Goal: Task Accomplishment & Management: Use online tool/utility

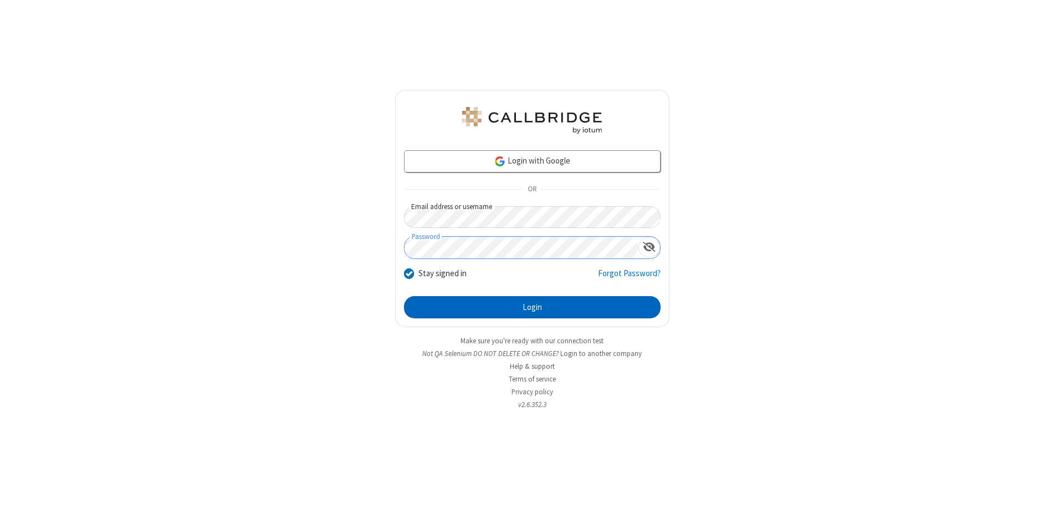
click at [532, 307] on button "Login" at bounding box center [532, 307] width 257 height 22
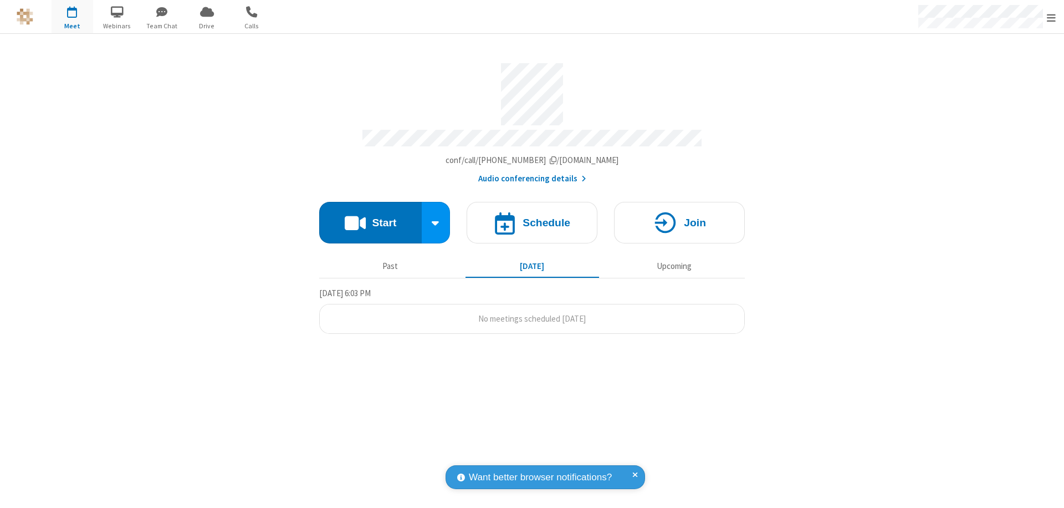
click at [1052, 17] on span "Open menu" at bounding box center [1051, 17] width 9 height 11
click at [207, 26] on span "Drive" at bounding box center [207, 26] width 42 height 10
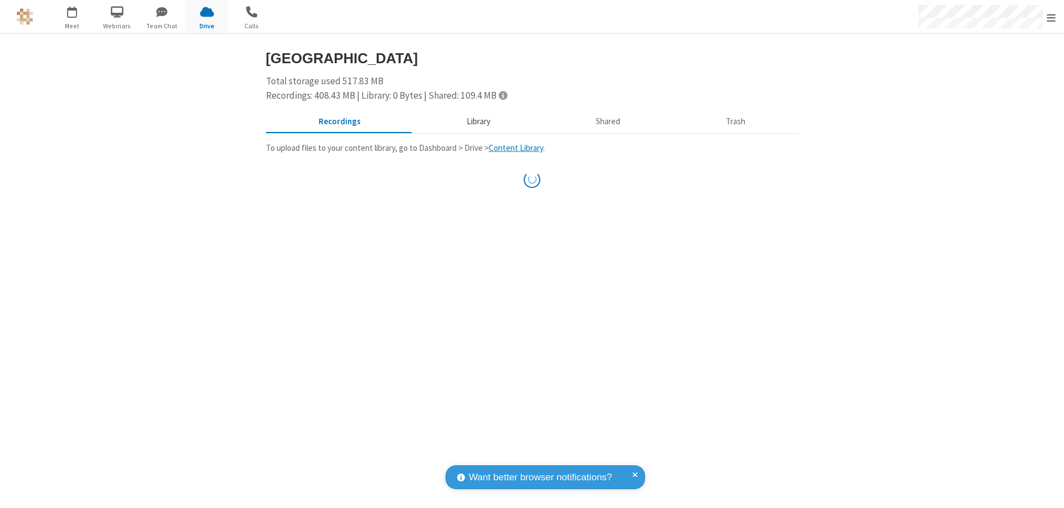
click at [477, 121] on button "Library" at bounding box center [479, 121] width 130 height 21
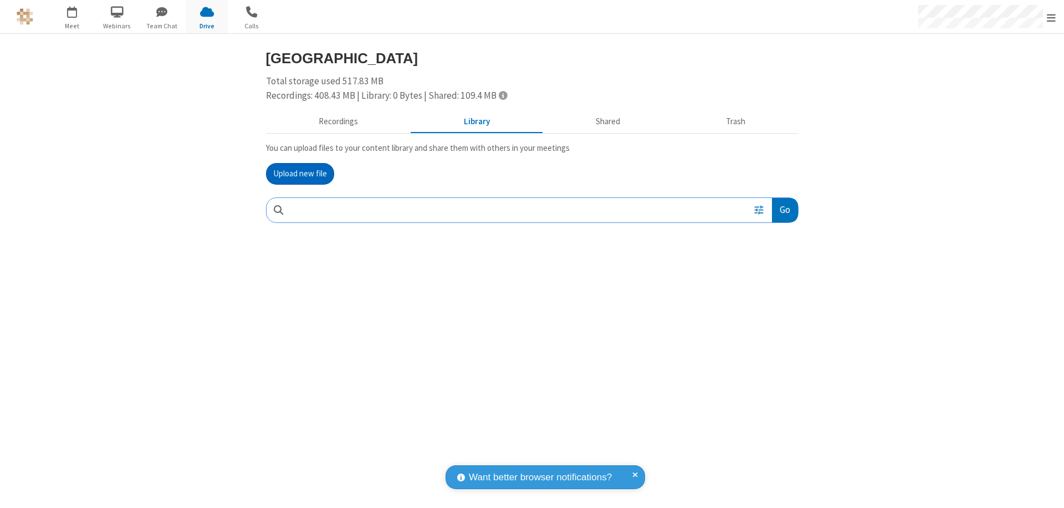
click at [300, 174] on button "Upload new file" at bounding box center [300, 174] width 68 height 22
